Goal: Information Seeking & Learning: Learn about a topic

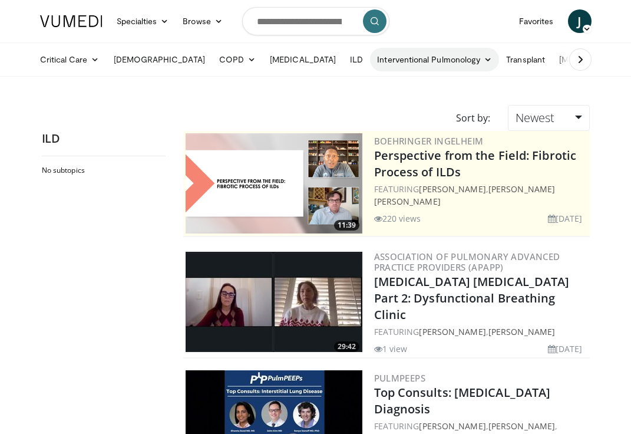
click at [376, 55] on link "Interventional Pulmonology" at bounding box center [434, 60] width 129 height 24
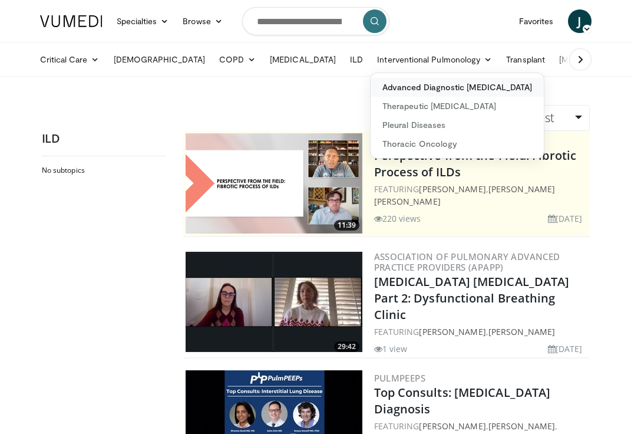
click at [371, 85] on link "Advanced Diagnostic [MEDICAL_DATA]" at bounding box center [457, 87] width 173 height 19
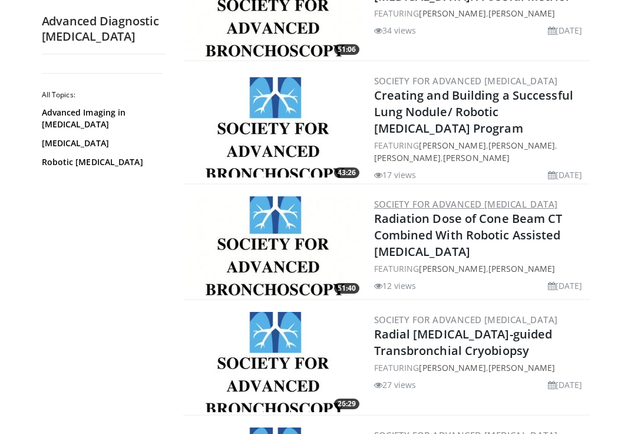
scroll to position [1114, 0]
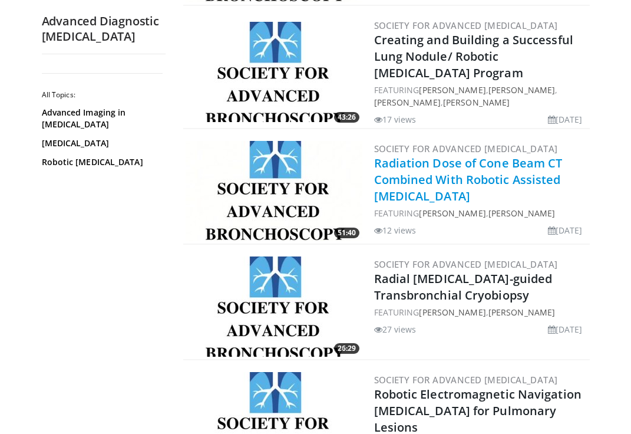
click at [426, 155] on link "Radiation Dose of Cone Beam CT Combined With Robotic Assisted Bronchoscopy" at bounding box center [468, 179] width 189 height 49
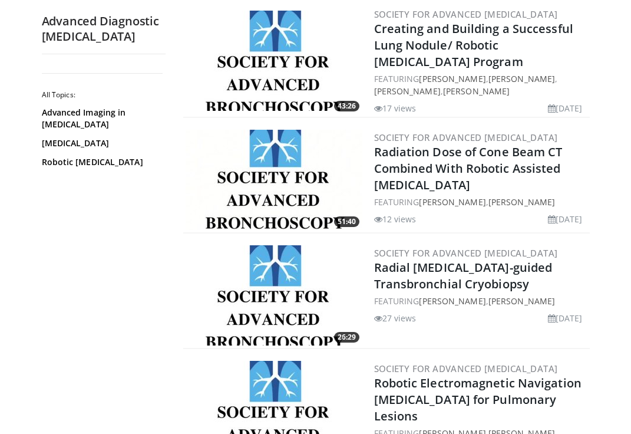
scroll to position [1119, 0]
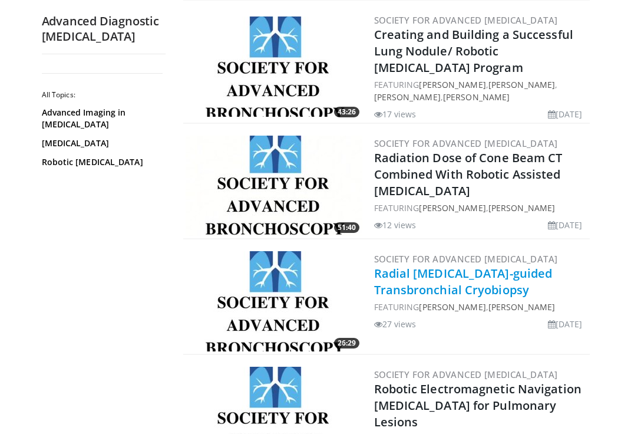
click at [423, 265] on link "Radial Endobronchial Ultrasound-guided Transbronchial Cryobiopsy" at bounding box center [463, 281] width 179 height 32
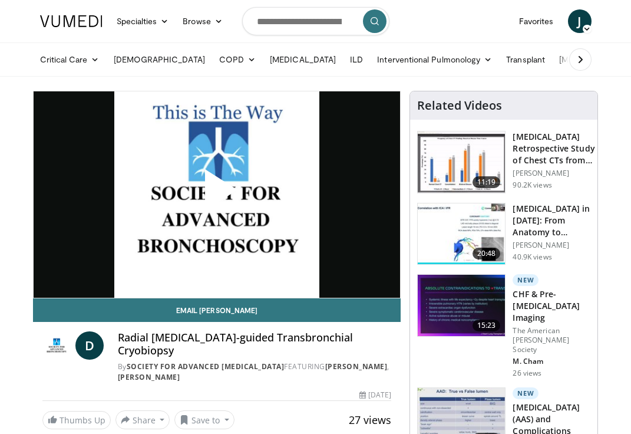
click at [217, 195] on span "Video Player" at bounding box center [217, 195] width 0 height 0
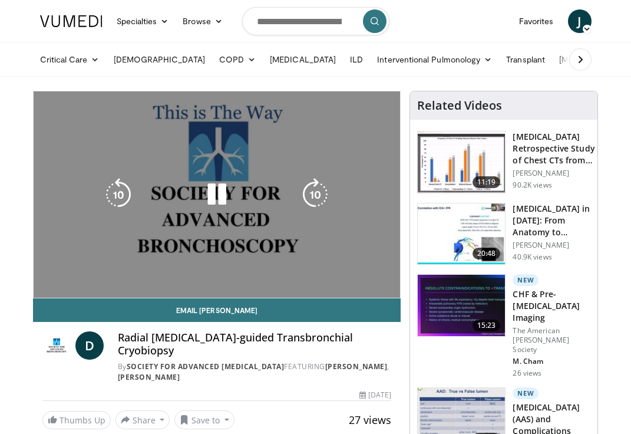
click at [213, 194] on icon "Video Player" at bounding box center [216, 194] width 33 height 33
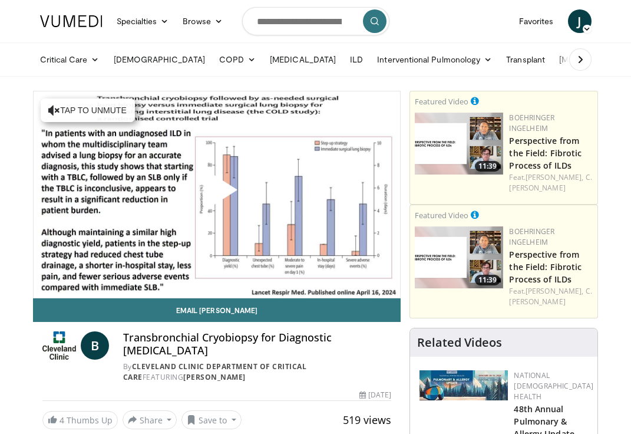
click at [217, 195] on span "Video Player" at bounding box center [217, 195] width 0 height 0
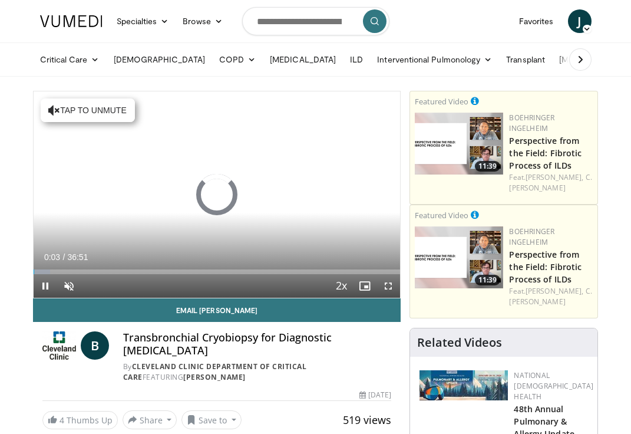
click at [44, 286] on span "Video Player" at bounding box center [46, 286] width 24 height 24
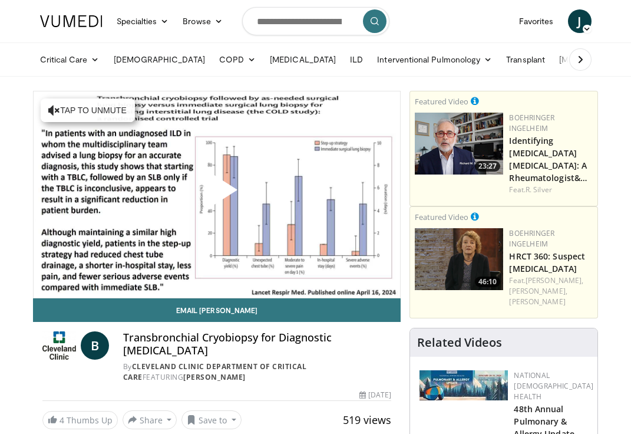
click at [217, 195] on span "Video Player" at bounding box center [217, 195] width 0 height 0
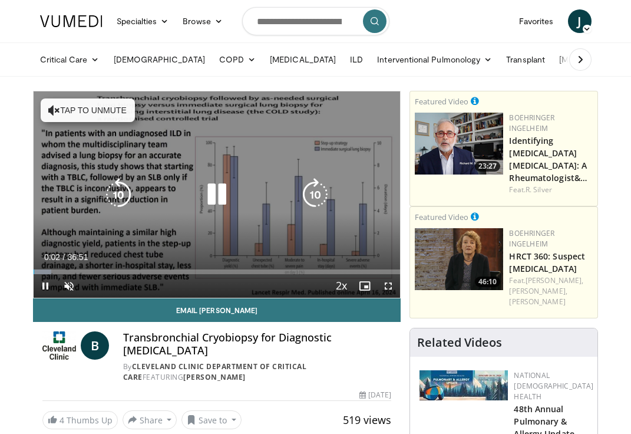
click at [78, 108] on button "Tap to unmute" at bounding box center [88, 110] width 94 height 24
click at [261, 236] on div "10 seconds Tap to unmute" at bounding box center [217, 194] width 367 height 206
